Goal: Task Accomplishment & Management: Manage account settings

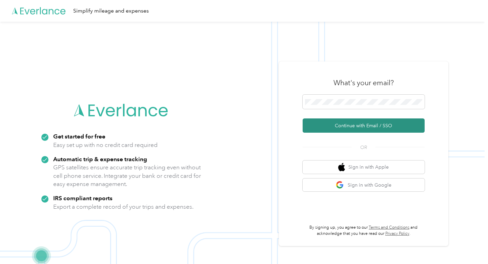
click at [369, 124] on button "Continue with Email / SSO" at bounding box center [364, 125] width 122 height 14
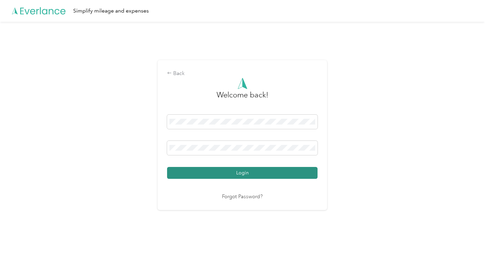
click at [248, 173] on button "Login" at bounding box center [242, 173] width 151 height 12
